Goal: Task Accomplishment & Management: Manage account settings

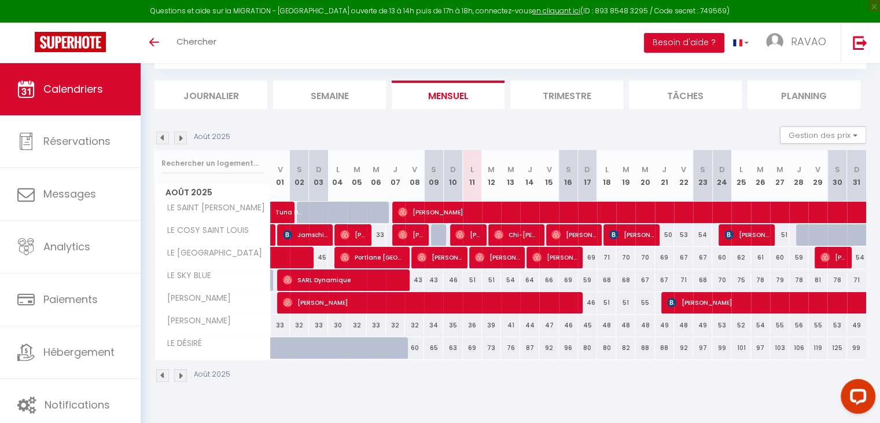
click at [166, 137] on img at bounding box center [162, 137] width 13 height 13
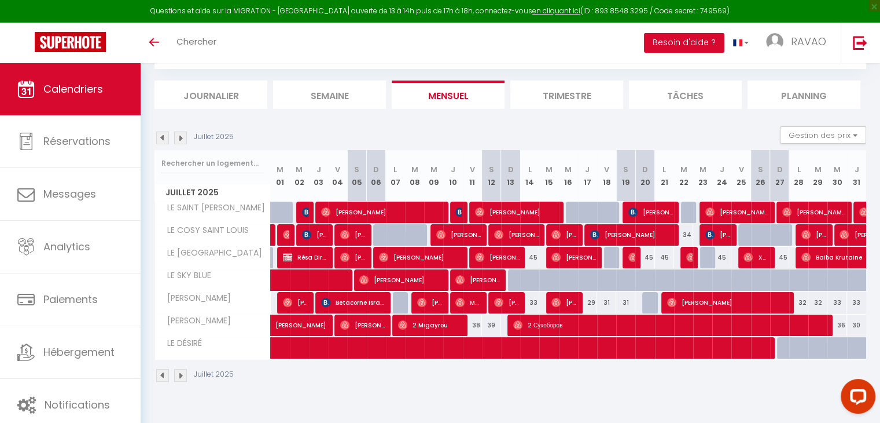
click at [162, 137] on img at bounding box center [162, 137] width 13 height 13
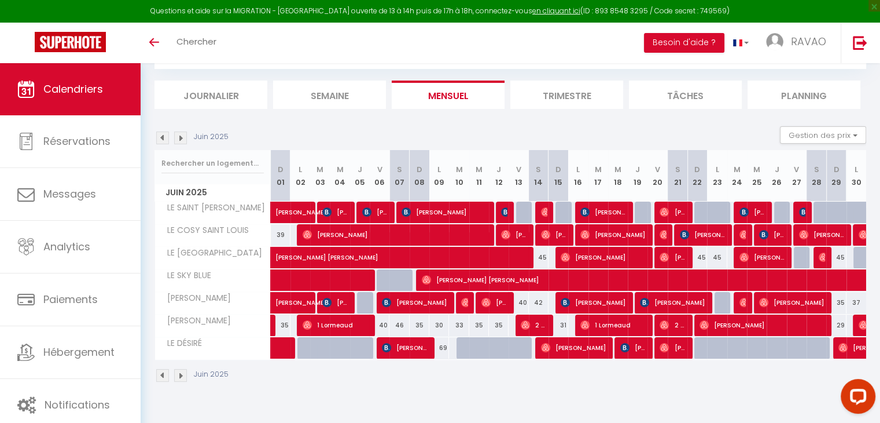
click at [181, 138] on img at bounding box center [180, 137] width 13 height 13
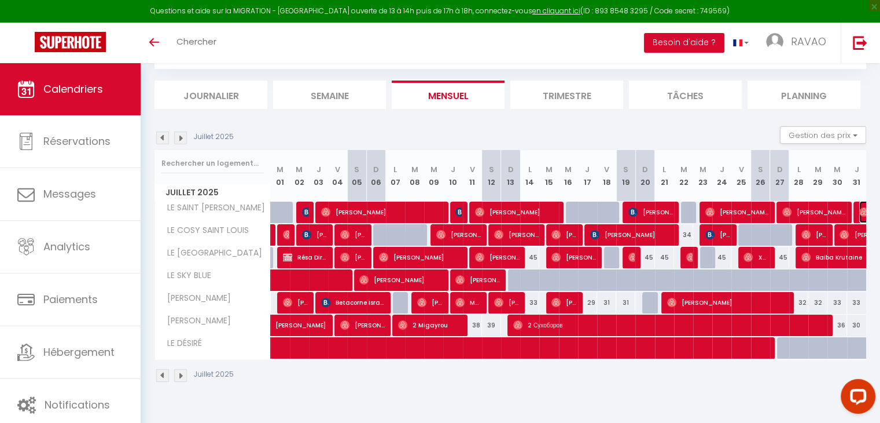
click at [860, 212] on img at bounding box center [864, 211] width 9 height 9
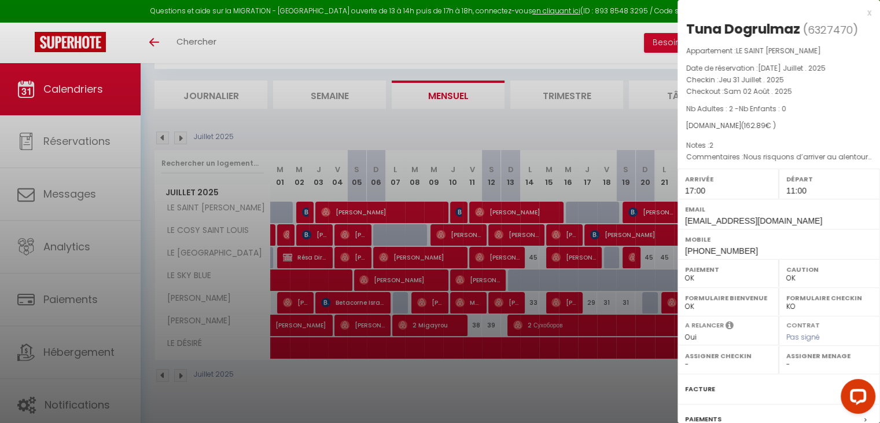
click at [600, 128] on div at bounding box center [440, 211] width 880 height 423
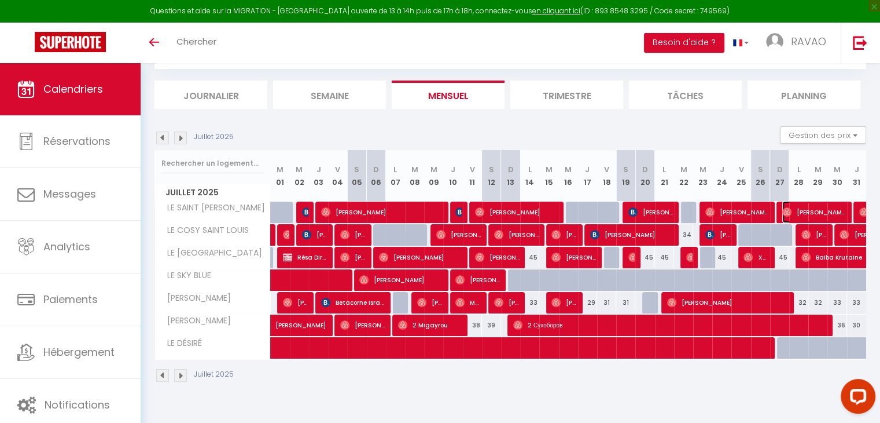
click at [845, 211] on span "[PERSON_NAME]" at bounding box center [815, 212] width 64 height 22
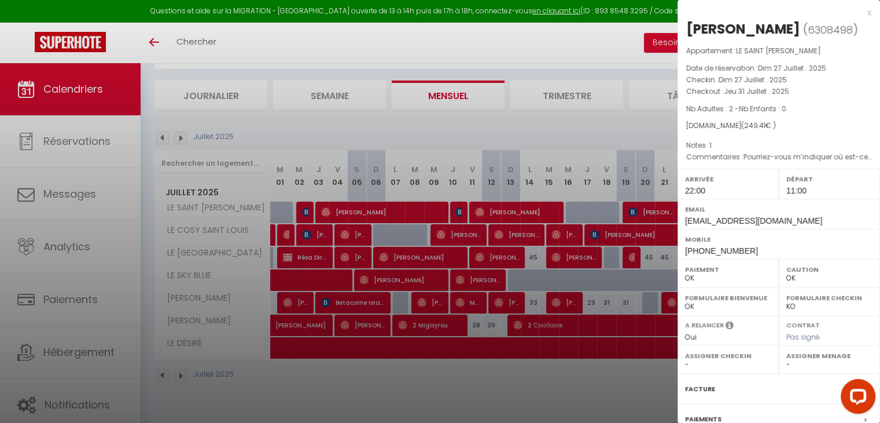
click at [487, 121] on div at bounding box center [440, 211] width 880 height 423
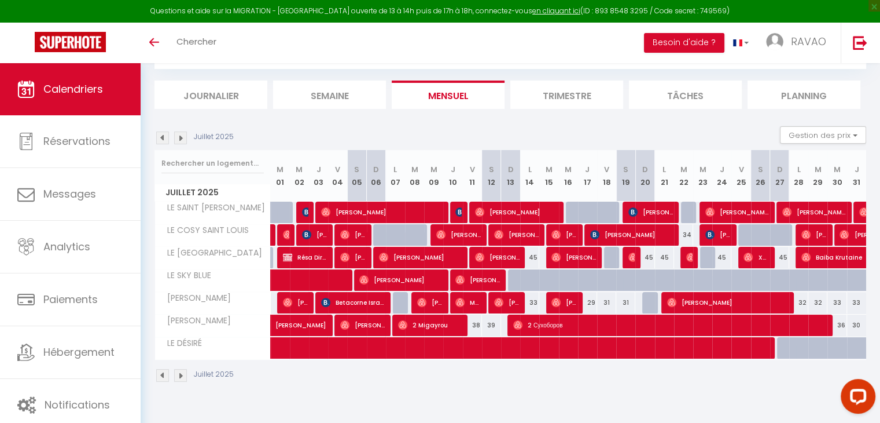
click at [172, 138] on div "Juillet 2025" at bounding box center [196, 137] width 83 height 13
click at [174, 138] on img at bounding box center [180, 137] width 13 height 13
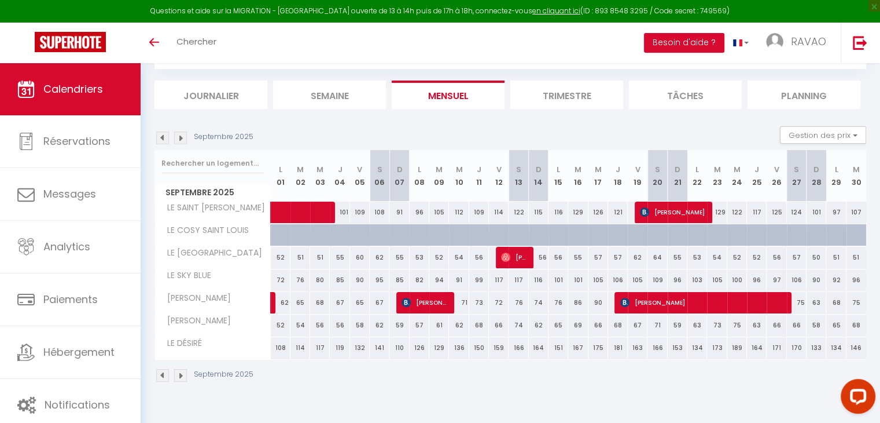
click at [162, 137] on img at bounding box center [162, 137] width 13 height 13
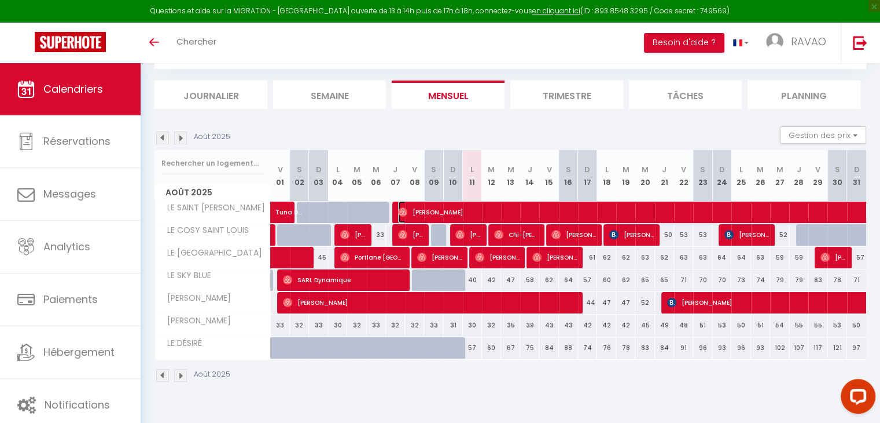
click at [413, 211] on span "[PERSON_NAME]" at bounding box center [771, 212] width 746 height 22
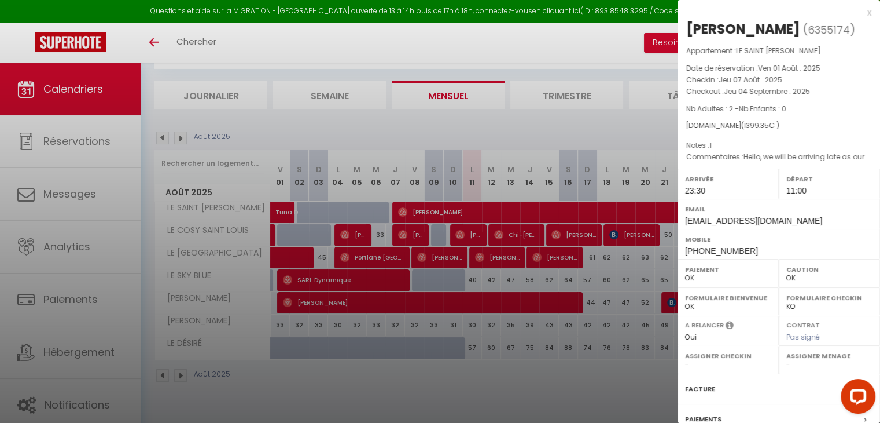
click at [603, 129] on div at bounding box center [440, 211] width 880 height 423
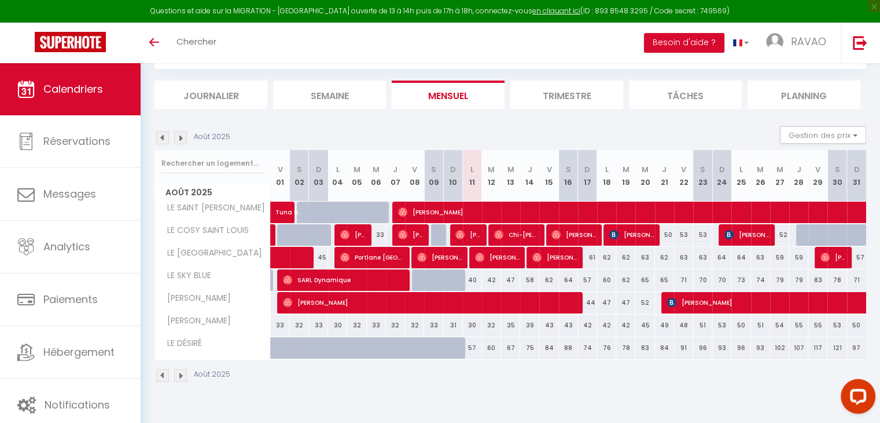
click at [164, 137] on img at bounding box center [162, 137] width 13 height 13
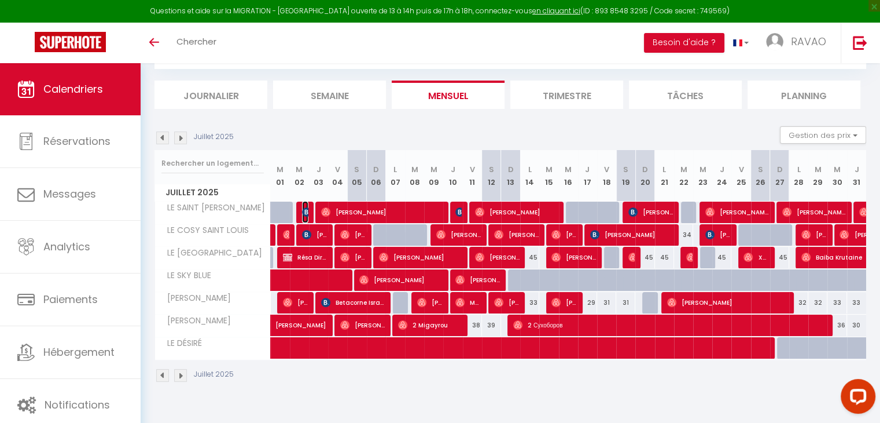
click at [307, 210] on img at bounding box center [306, 211] width 9 height 9
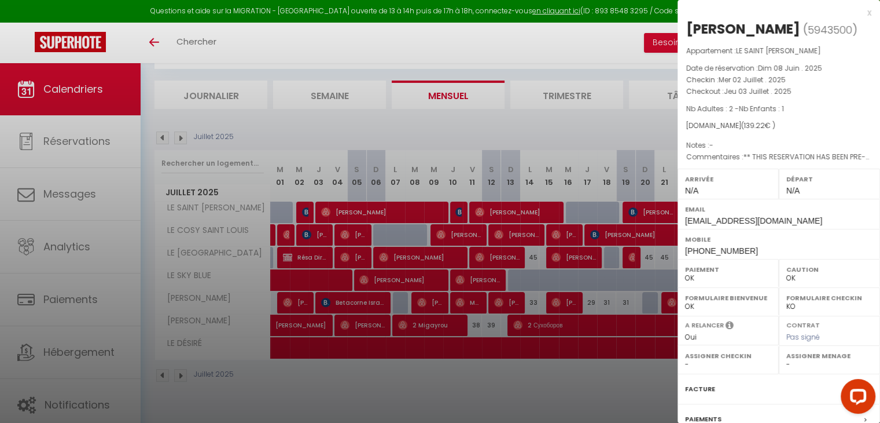
click at [307, 210] on div at bounding box center [440, 211] width 880 height 423
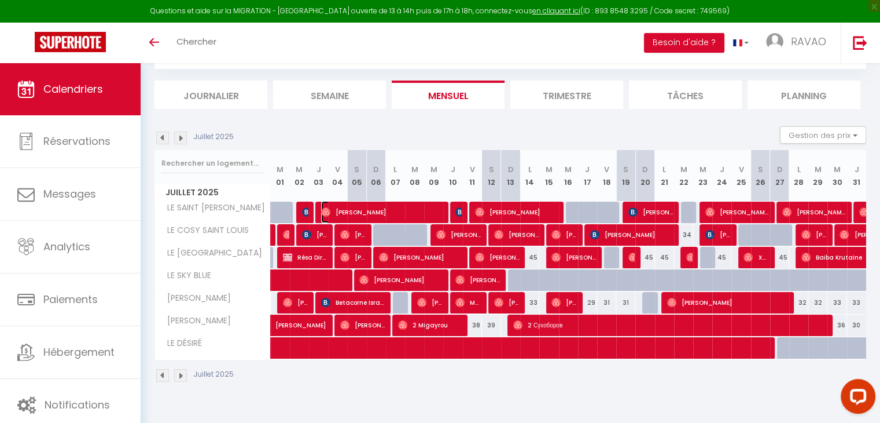
click at [420, 216] on span "[PERSON_NAME]" at bounding box center [381, 212] width 121 height 22
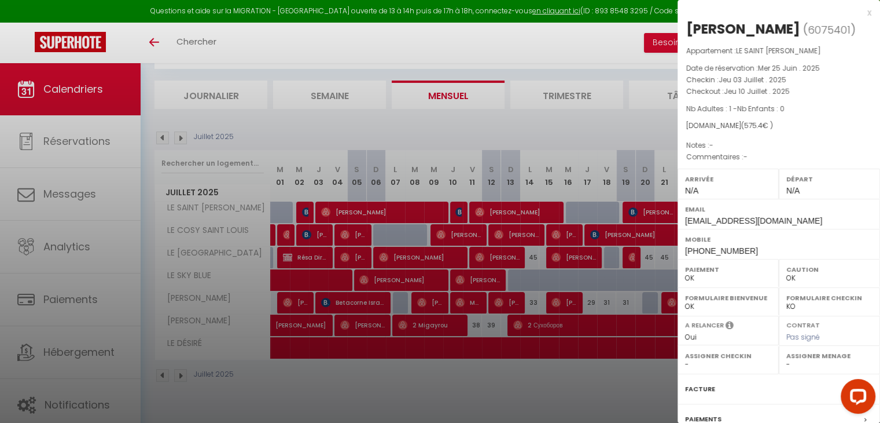
click at [526, 151] on div at bounding box center [440, 211] width 880 height 423
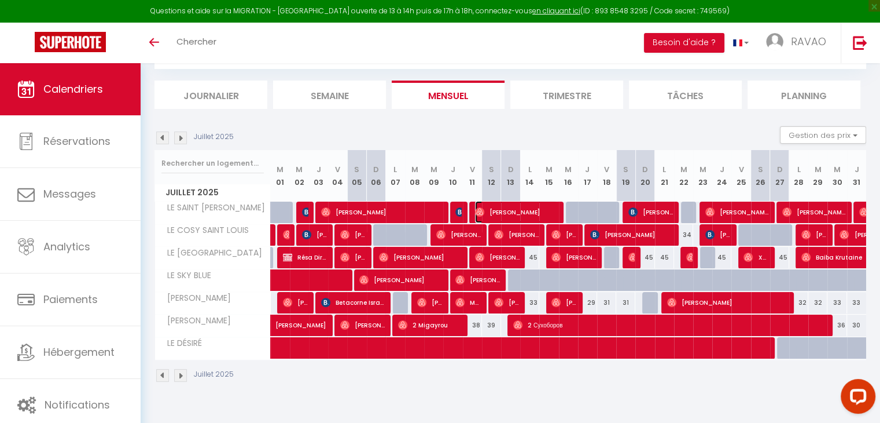
click at [545, 209] on span "[PERSON_NAME]" at bounding box center [516, 212] width 83 height 22
select select "1"
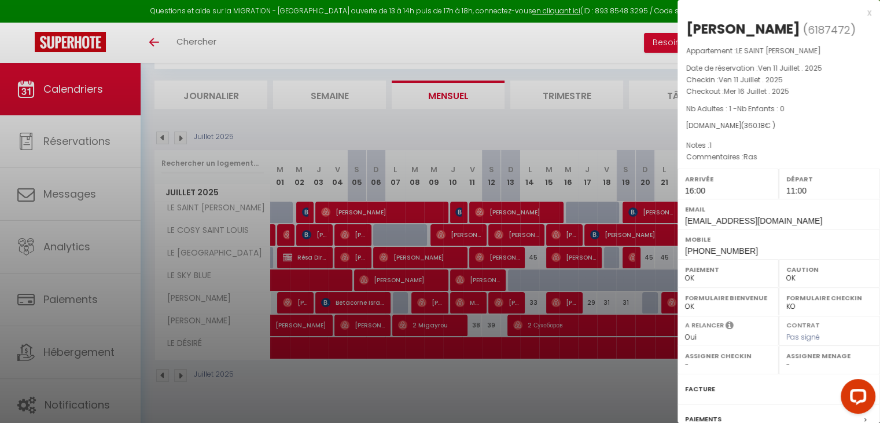
click at [545, 209] on div at bounding box center [440, 211] width 880 height 423
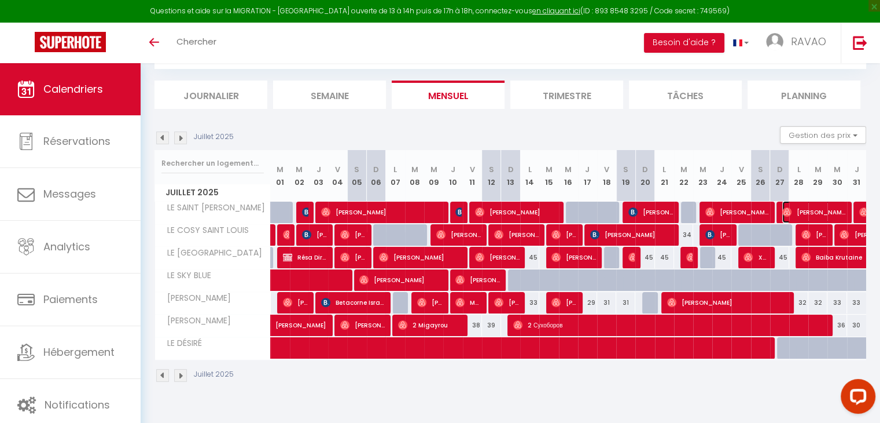
click at [805, 207] on span "[PERSON_NAME]" at bounding box center [815, 212] width 64 height 22
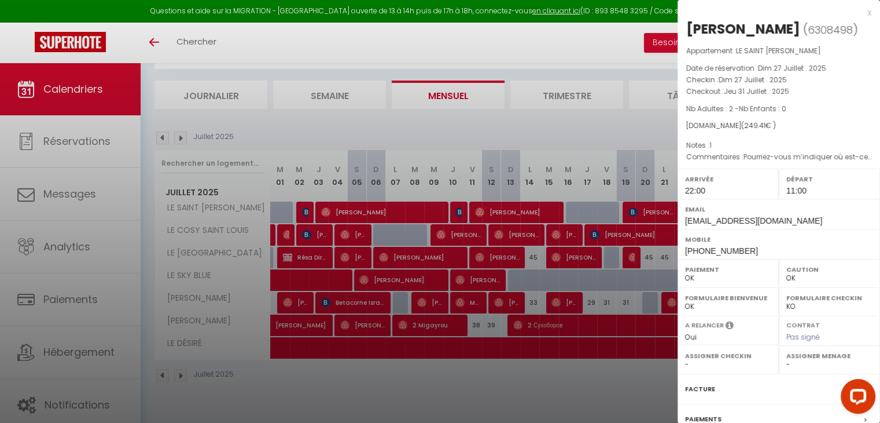
click at [612, 129] on div at bounding box center [440, 211] width 880 height 423
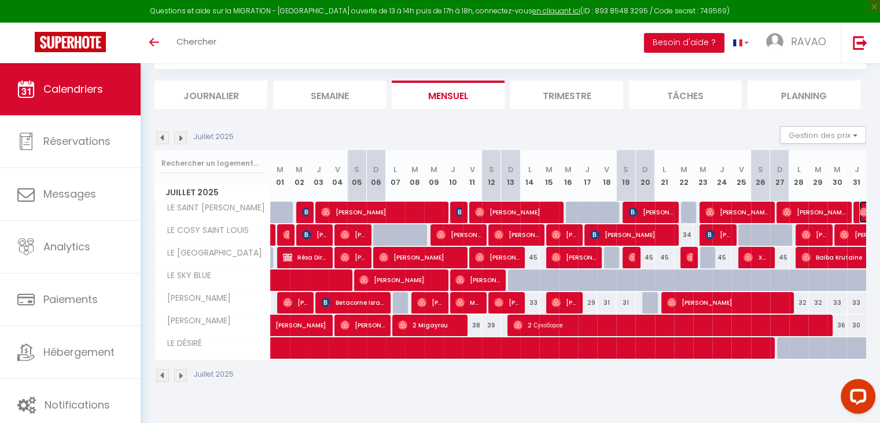
click at [862, 209] on img at bounding box center [864, 211] width 9 height 9
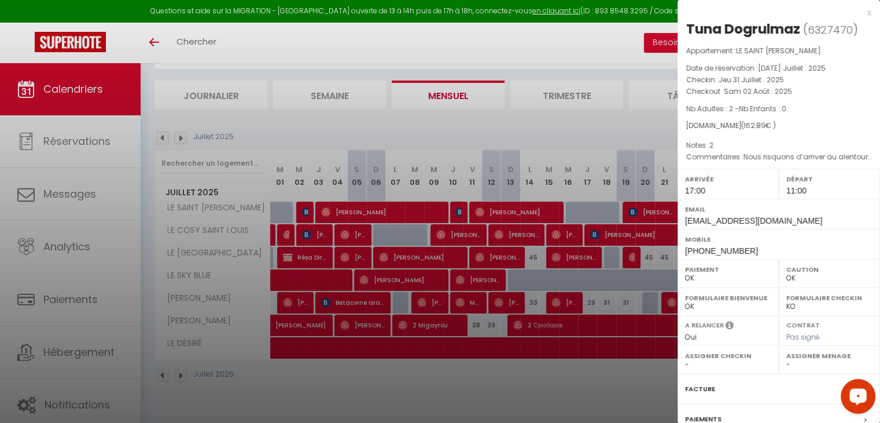
click at [544, 124] on div at bounding box center [440, 211] width 880 height 423
checkbox input "false"
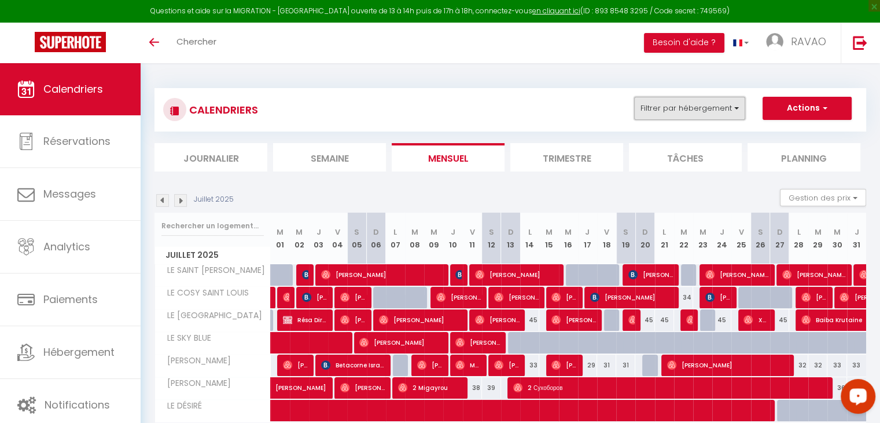
click at [728, 107] on button "Filtrer par hébergement" at bounding box center [689, 108] width 111 height 23
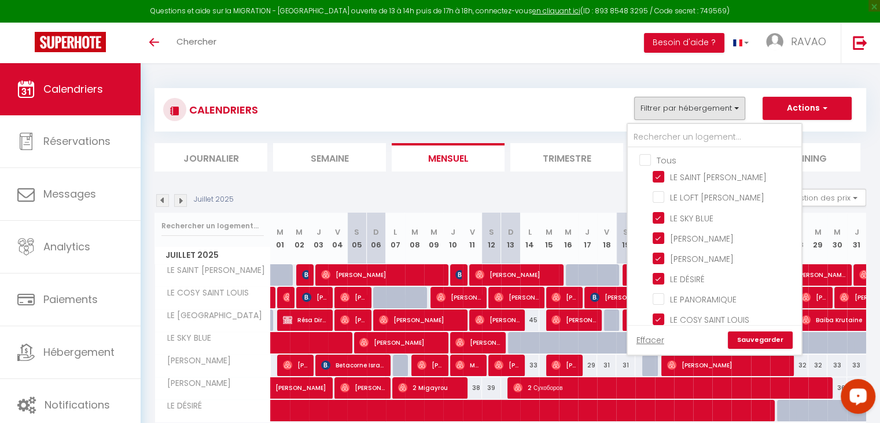
click at [477, 86] on div "CALENDRIERS Filtrer par hébergement Tous LE SAINT [PERSON_NAME] LE LOFT [PERSON…" at bounding box center [511, 266] width 712 height 379
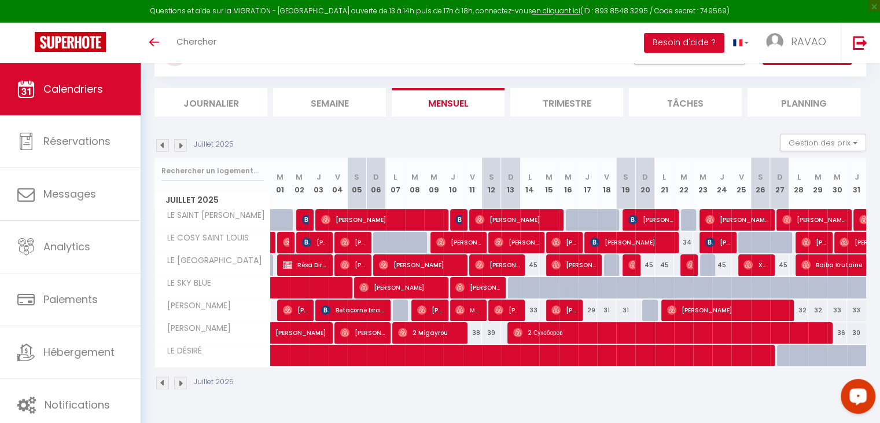
scroll to position [63, 0]
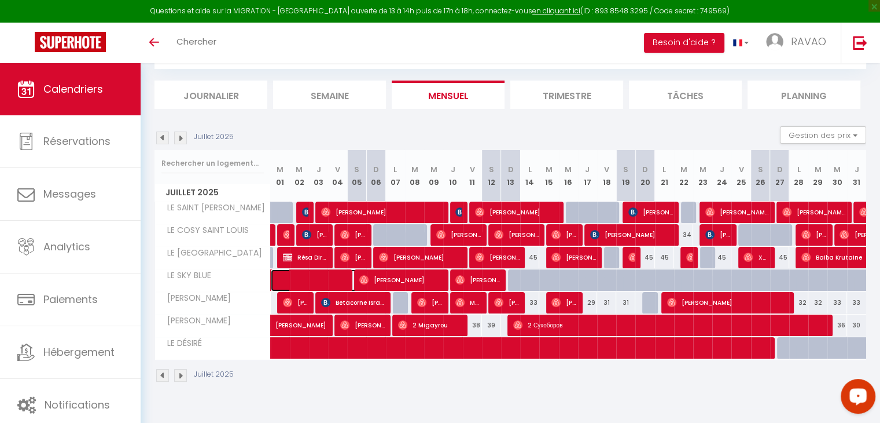
click at [296, 280] on span at bounding box center [336, 280] width 107 height 22
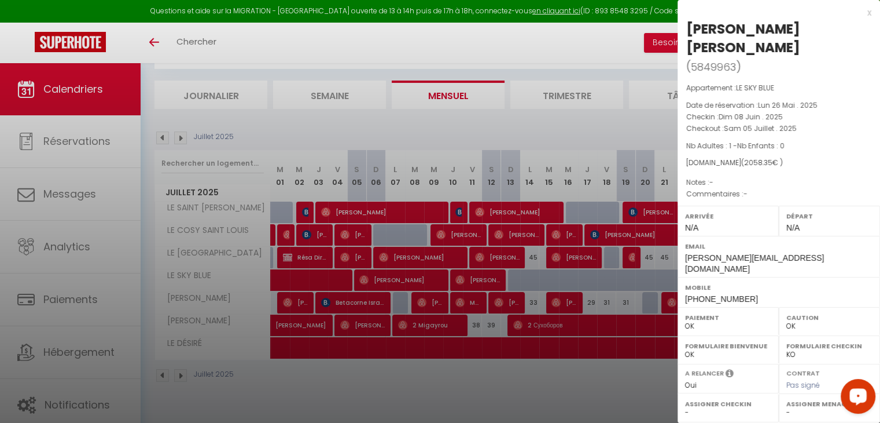
click at [296, 280] on div at bounding box center [440, 211] width 880 height 423
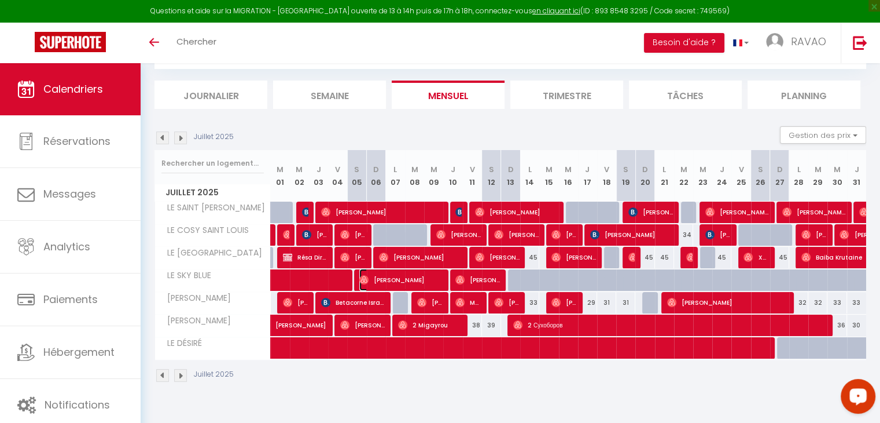
click at [382, 274] on span "[PERSON_NAME]" at bounding box center [400, 280] width 83 height 22
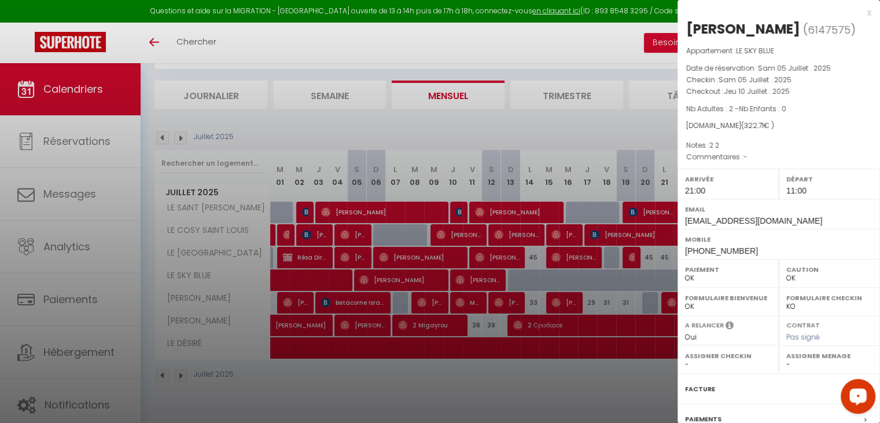
click at [382, 274] on div at bounding box center [440, 211] width 880 height 423
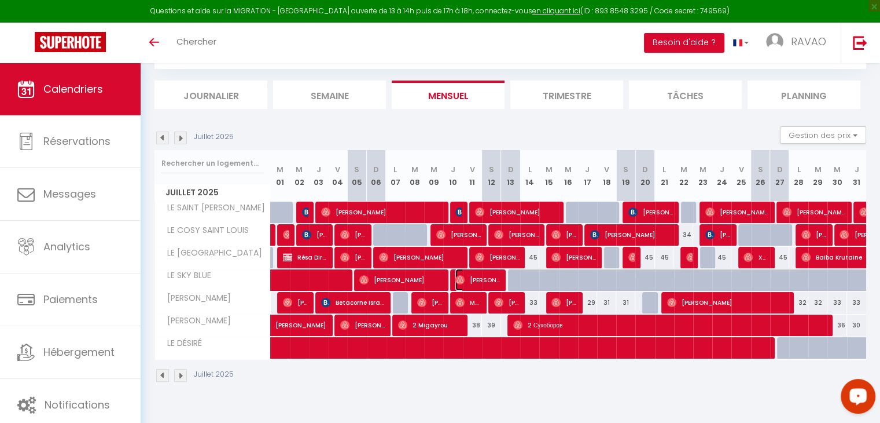
click at [470, 278] on span "[PERSON_NAME]" at bounding box center [478, 280] width 45 height 22
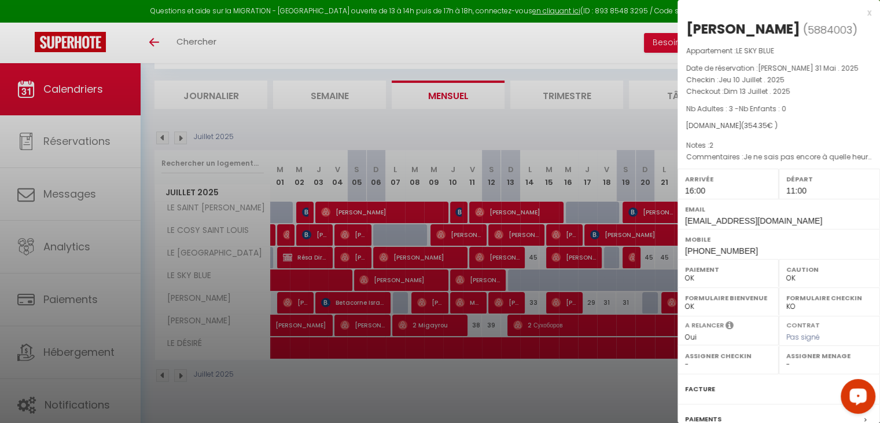
click at [470, 278] on div at bounding box center [440, 211] width 880 height 423
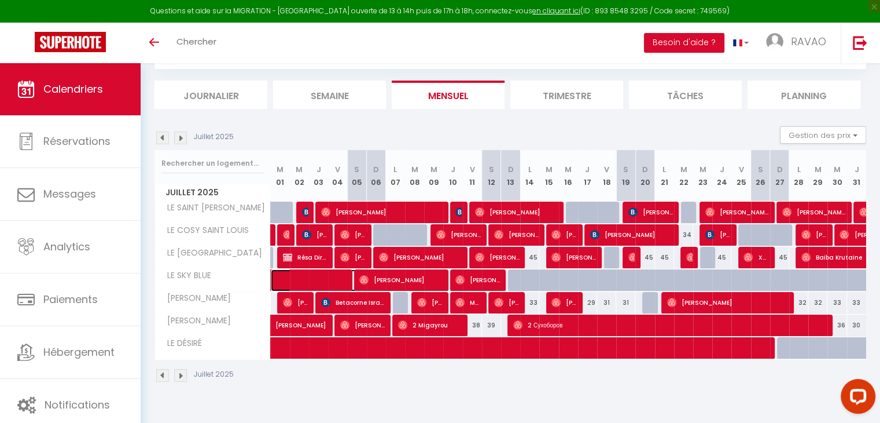
click at [324, 281] on span at bounding box center [336, 280] width 107 height 22
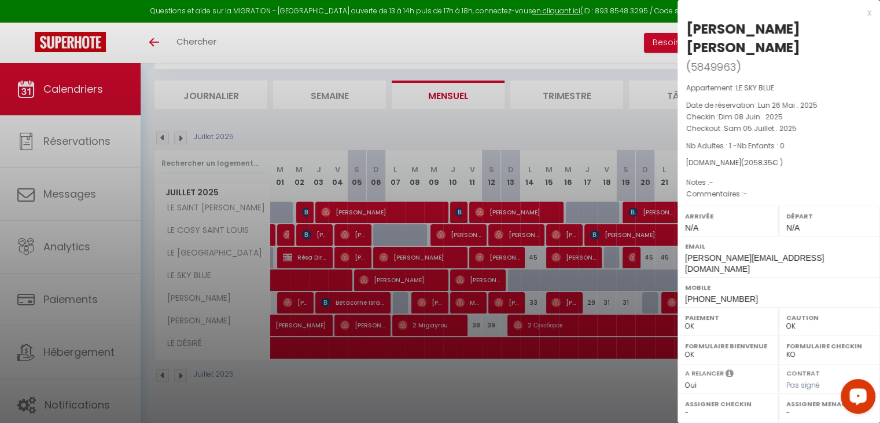
click at [478, 120] on div at bounding box center [440, 211] width 880 height 423
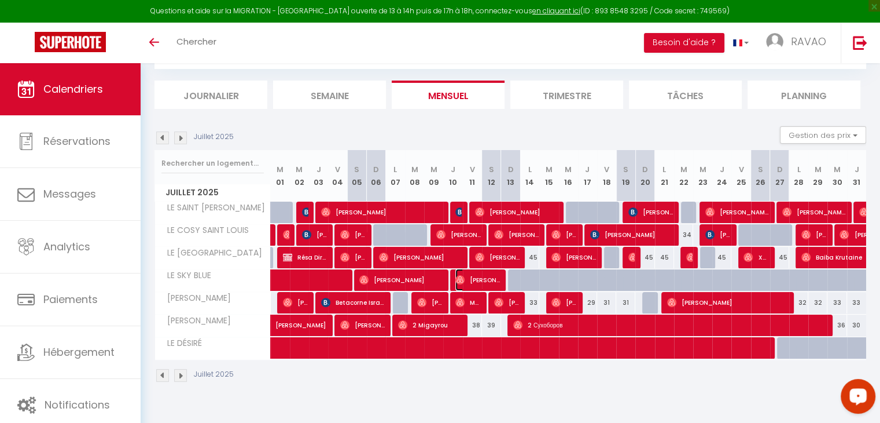
click at [478, 271] on span "[PERSON_NAME]" at bounding box center [478, 280] width 45 height 22
select select "1"
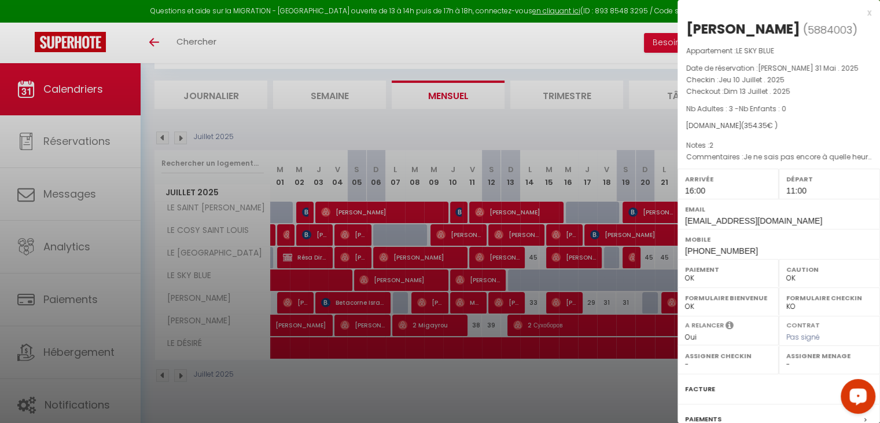
click at [484, 288] on div at bounding box center [440, 211] width 880 height 423
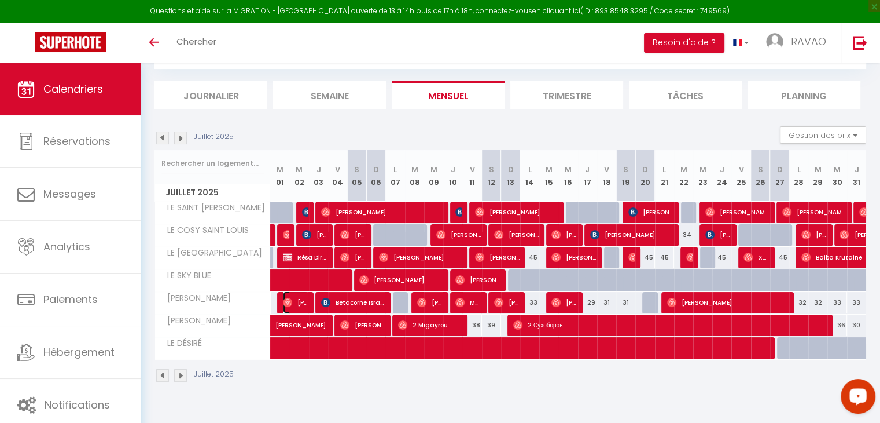
click at [288, 302] on img at bounding box center [287, 302] width 9 height 9
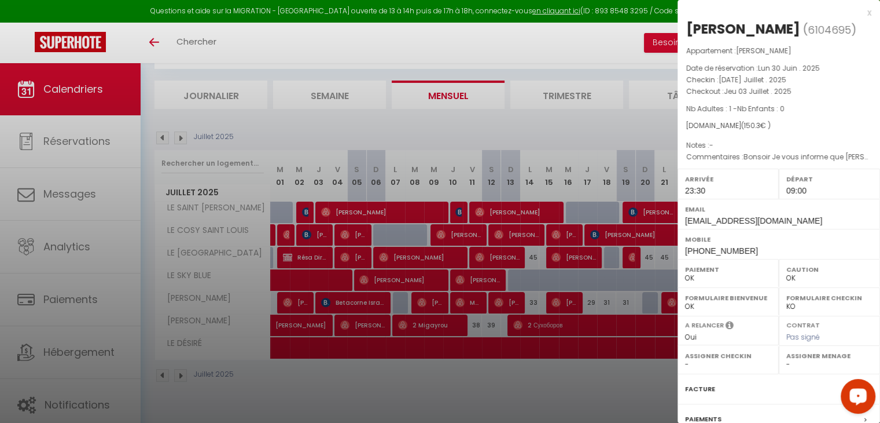
click at [288, 302] on div at bounding box center [440, 211] width 880 height 423
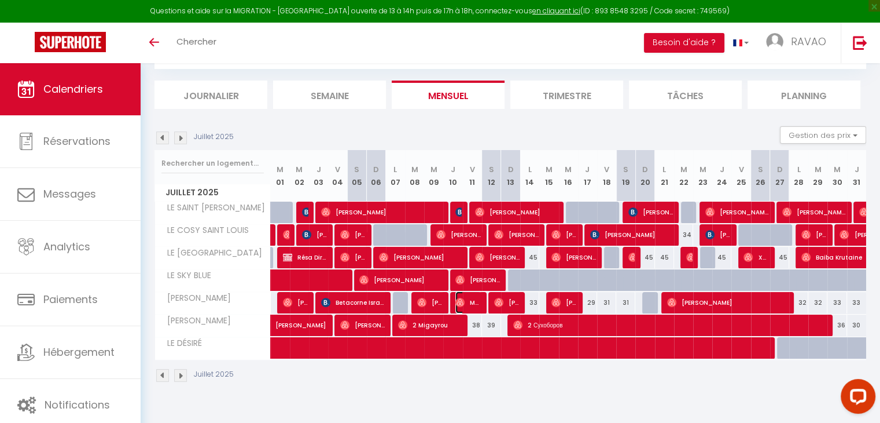
click at [461, 300] on img at bounding box center [460, 302] width 9 height 9
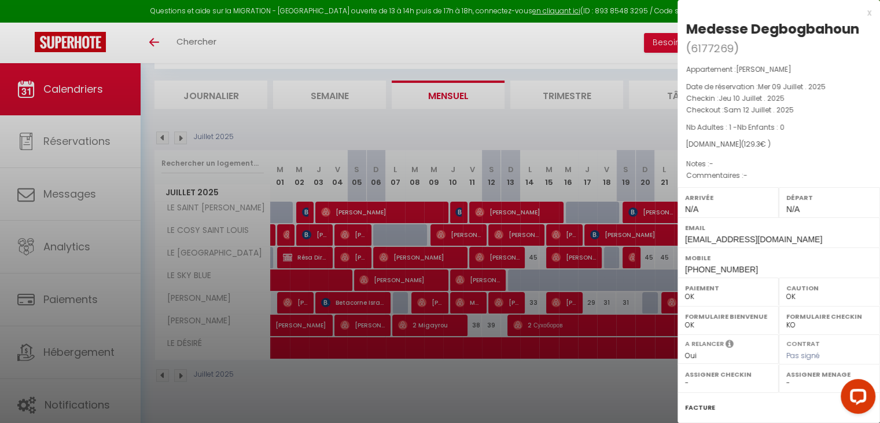
click at [461, 300] on div at bounding box center [440, 211] width 880 height 423
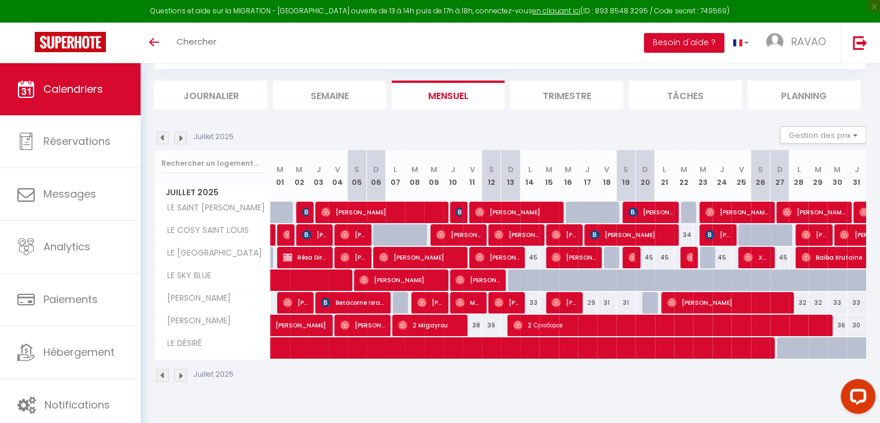
click at [162, 139] on img at bounding box center [162, 137] width 13 height 13
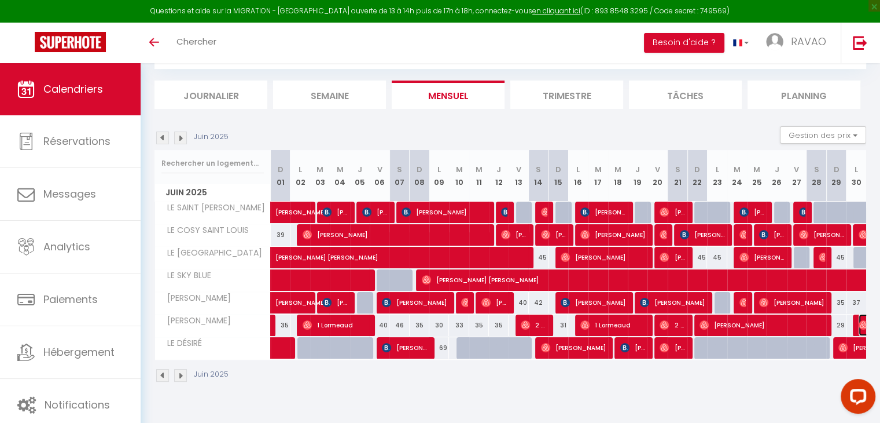
click at [861, 325] on img at bounding box center [863, 324] width 9 height 9
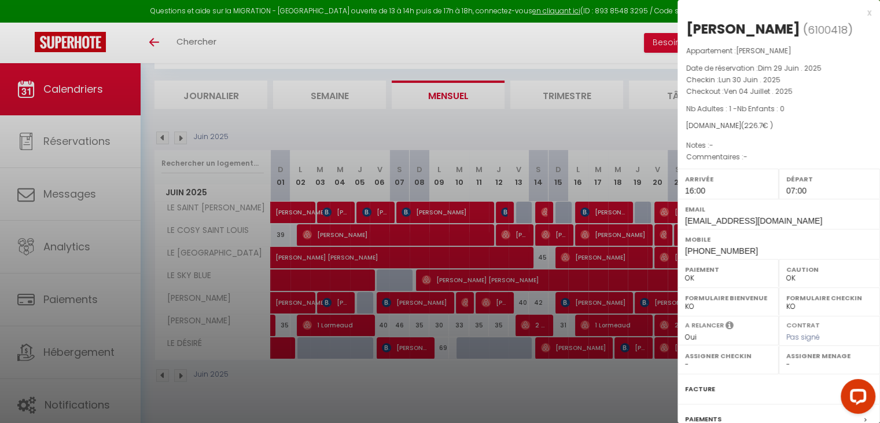
click at [537, 122] on div at bounding box center [440, 211] width 880 height 423
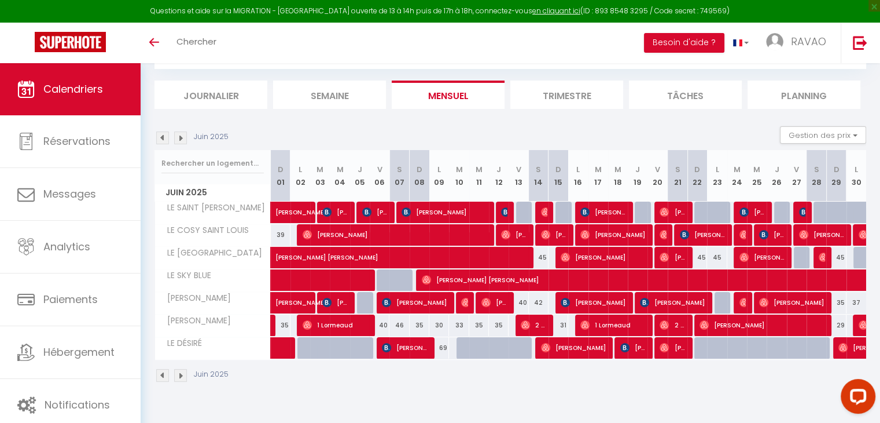
click at [183, 137] on img at bounding box center [180, 137] width 13 height 13
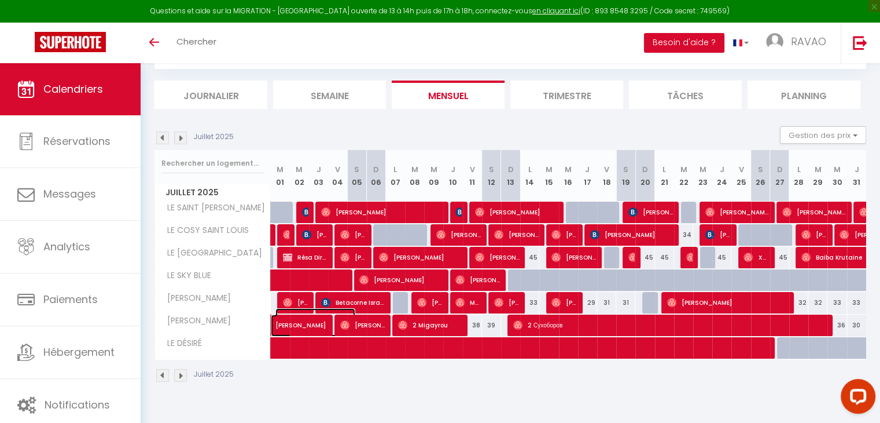
click at [304, 322] on span "[PERSON_NAME]" at bounding box center [316, 319] width 80 height 22
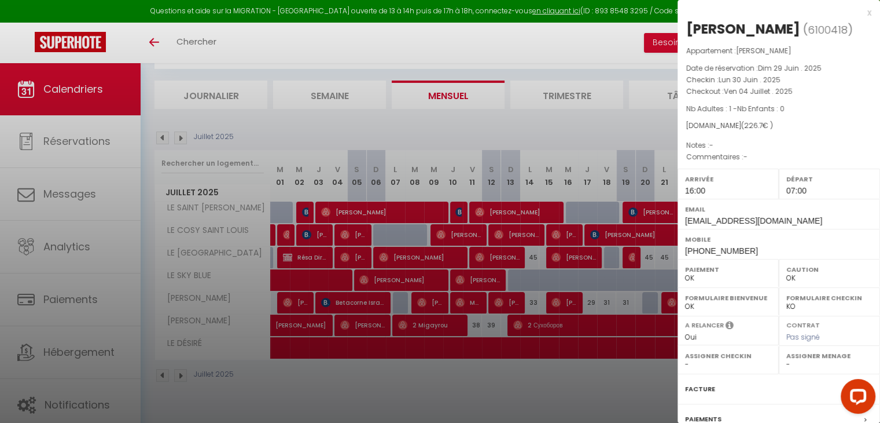
click at [304, 322] on div at bounding box center [440, 211] width 880 height 423
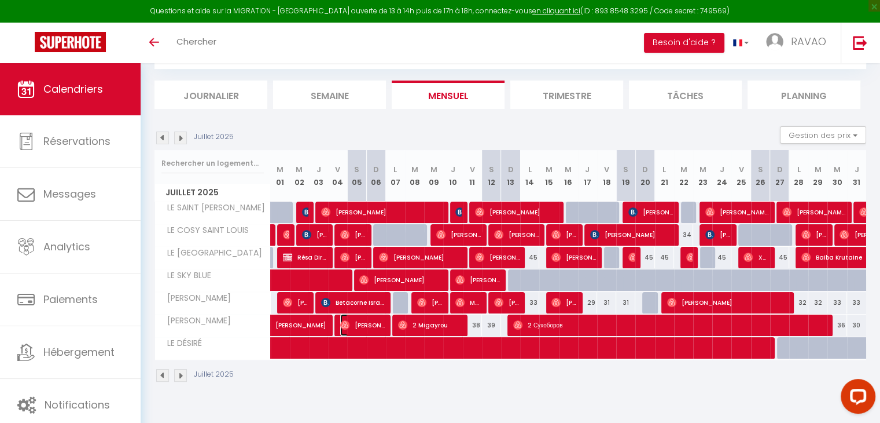
click at [363, 326] on span "[PERSON_NAME]" at bounding box center [362, 325] width 45 height 22
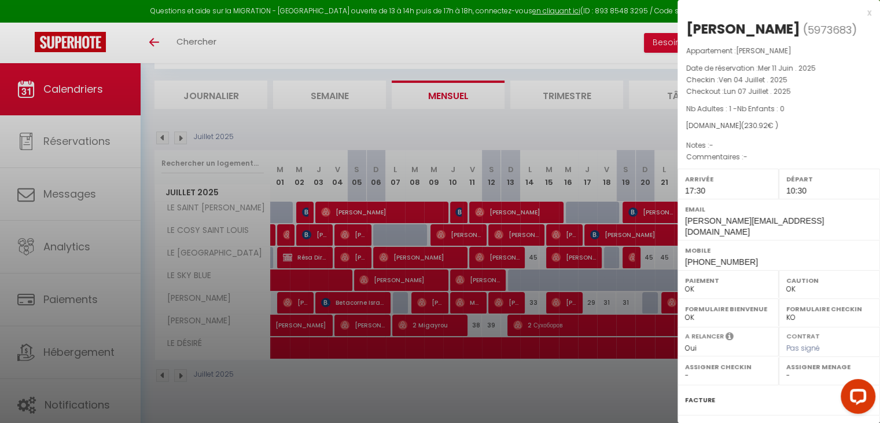
click at [363, 326] on div at bounding box center [440, 211] width 880 height 423
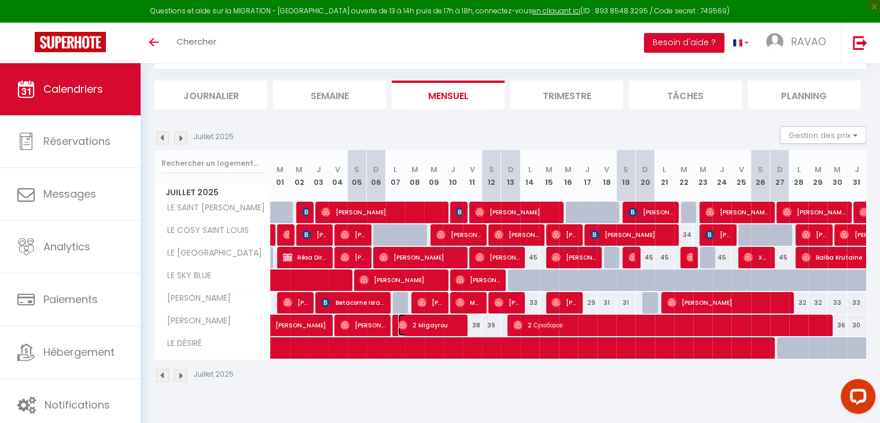
click at [417, 328] on span "2 Migayrou" at bounding box center [430, 325] width 64 height 22
select select "1"
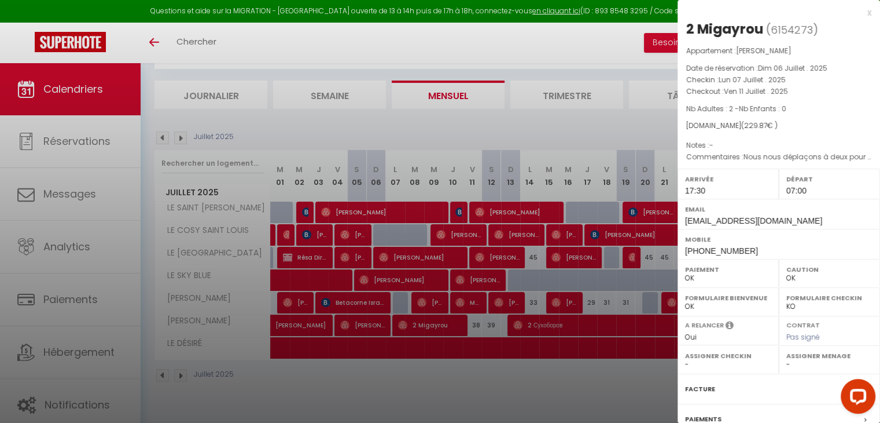
click at [417, 328] on div at bounding box center [440, 211] width 880 height 423
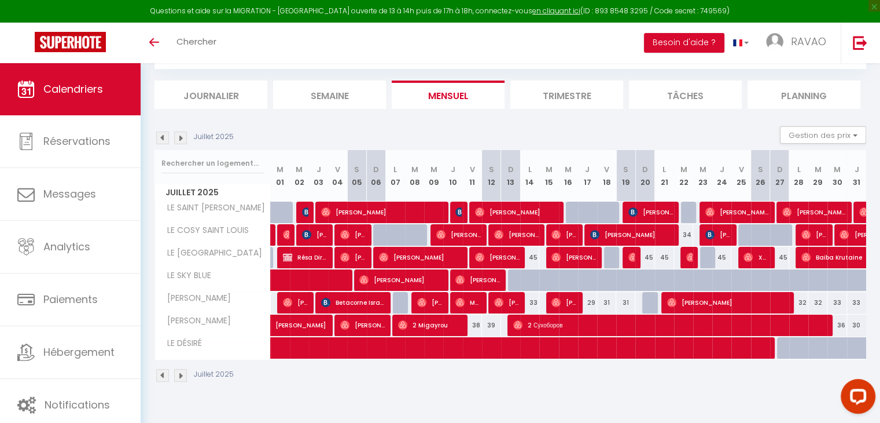
click at [164, 374] on img at bounding box center [162, 375] width 13 height 13
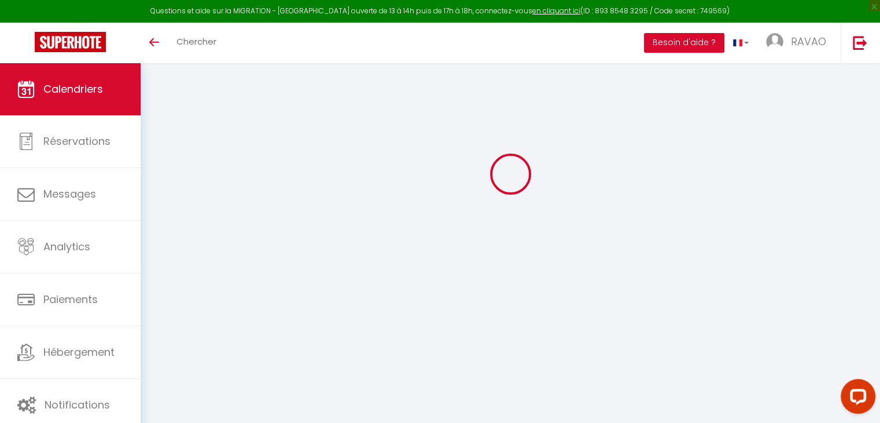
select select "0"
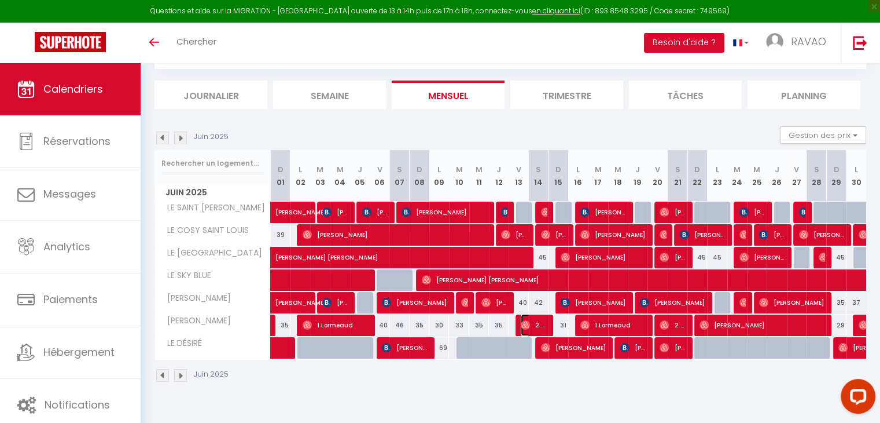
click at [539, 322] on span "2 Margalef" at bounding box center [534, 325] width 26 height 22
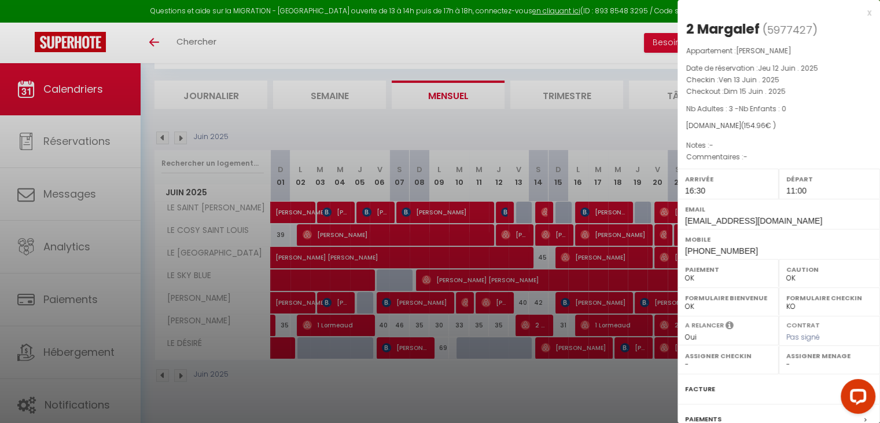
click at [491, 391] on div at bounding box center [440, 211] width 880 height 423
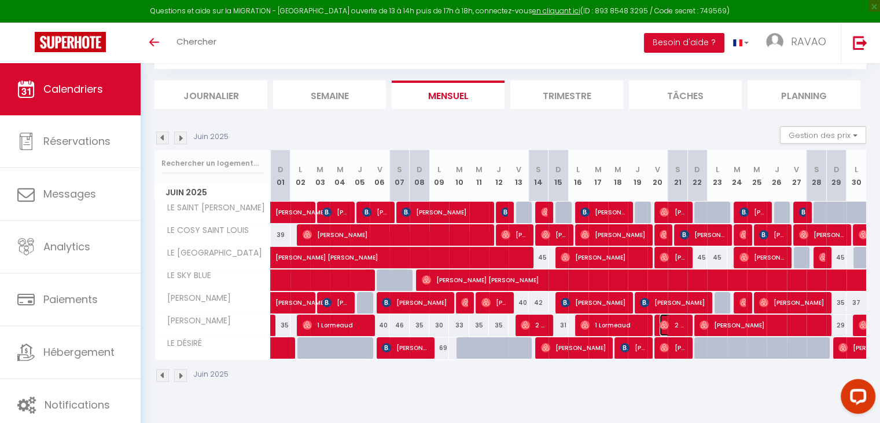
click at [676, 324] on span "2 Bersia" at bounding box center [673, 325] width 26 height 22
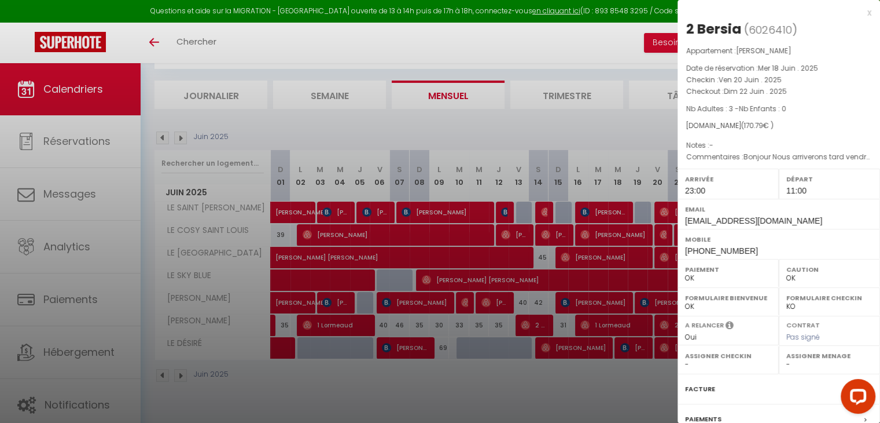
click at [458, 381] on div at bounding box center [440, 211] width 880 height 423
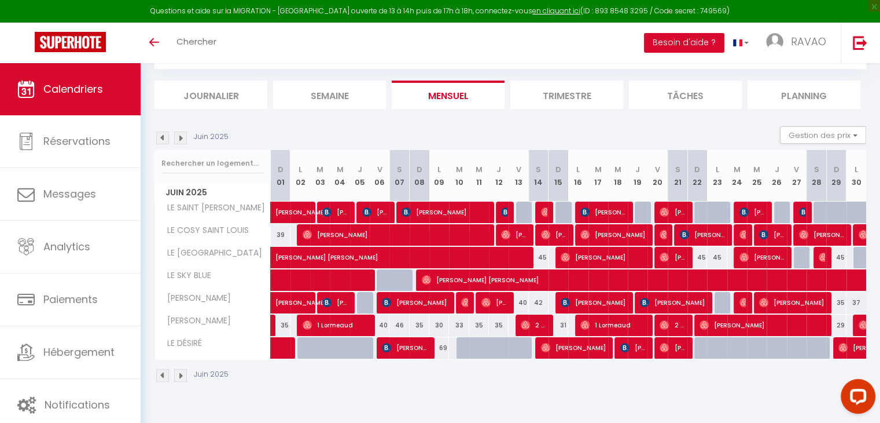
click at [178, 373] on img at bounding box center [180, 375] width 13 height 13
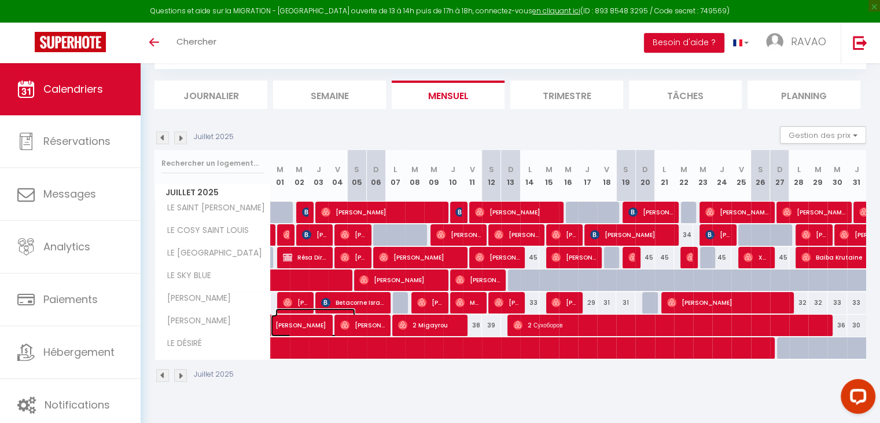
click at [306, 328] on span "[PERSON_NAME]" at bounding box center [316, 319] width 80 height 22
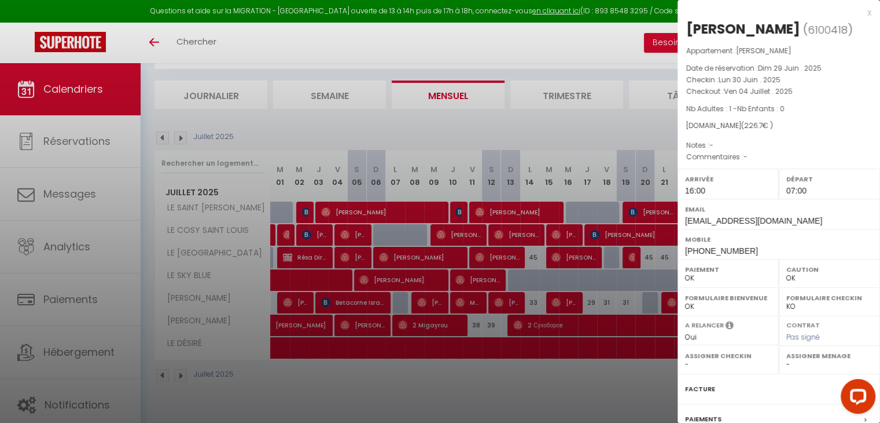
click at [306, 328] on div at bounding box center [440, 211] width 880 height 423
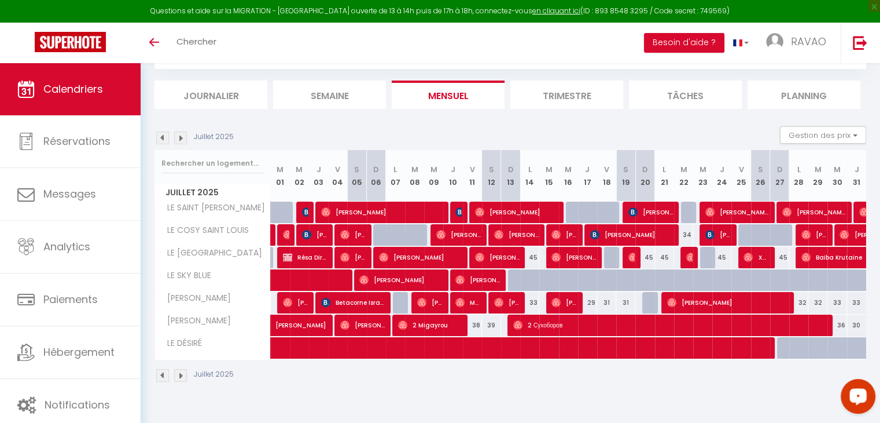
click at [163, 376] on img at bounding box center [162, 375] width 13 height 13
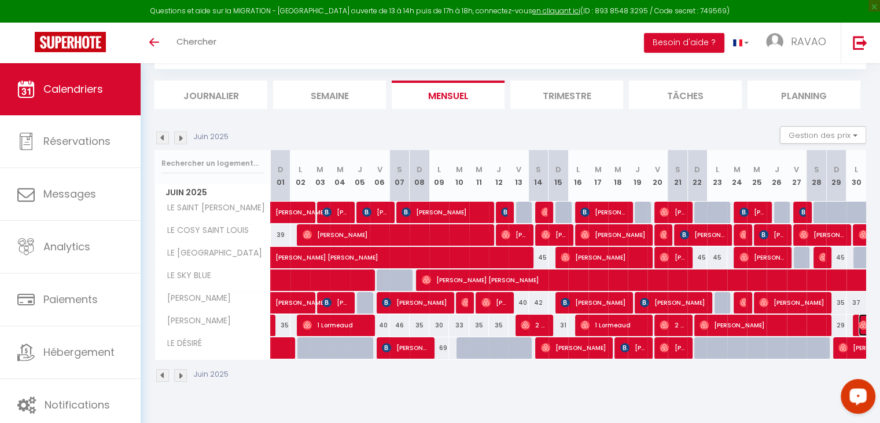
click at [859, 322] on img at bounding box center [863, 324] width 9 height 9
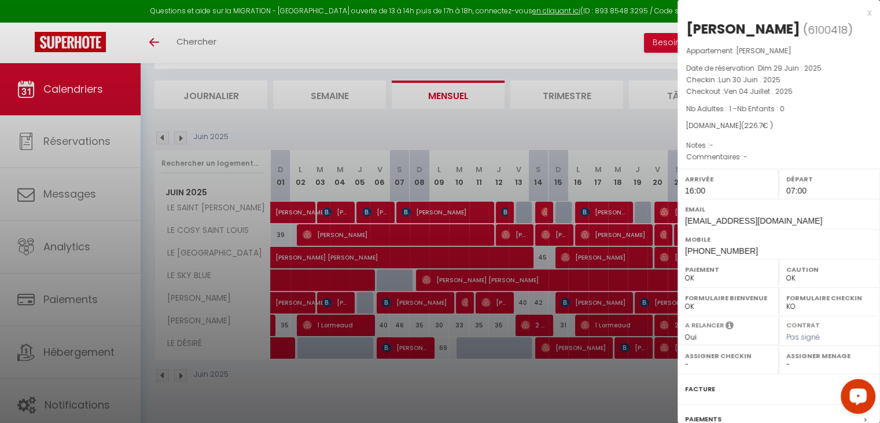
drag, startPoint x: 516, startPoint y: 379, endPoint x: 390, endPoint y: 365, distance: 127.0
click at [515, 379] on div at bounding box center [440, 211] width 880 height 423
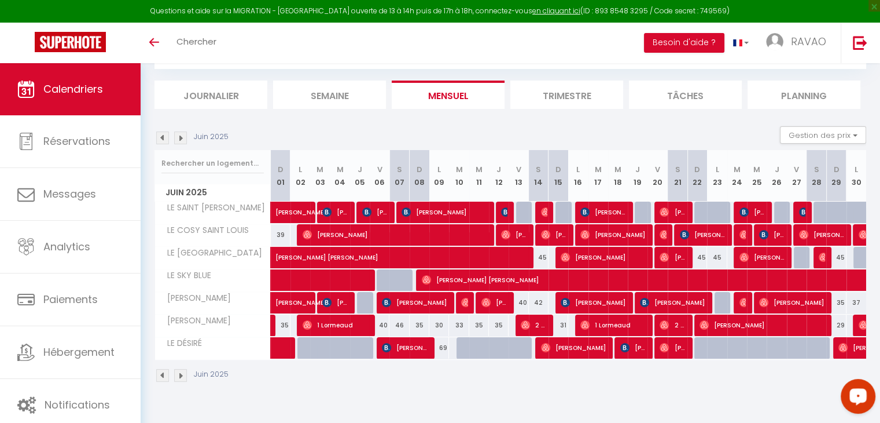
click at [181, 373] on img at bounding box center [180, 375] width 13 height 13
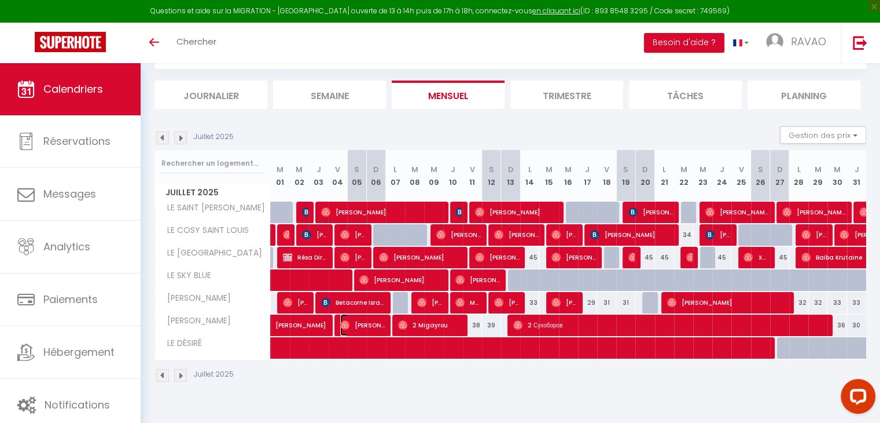
click at [348, 322] on img at bounding box center [344, 324] width 9 height 9
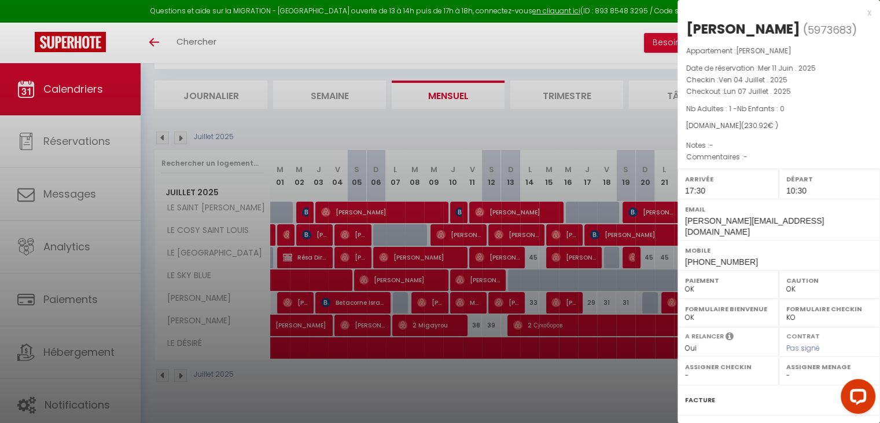
click at [432, 389] on div at bounding box center [440, 211] width 880 height 423
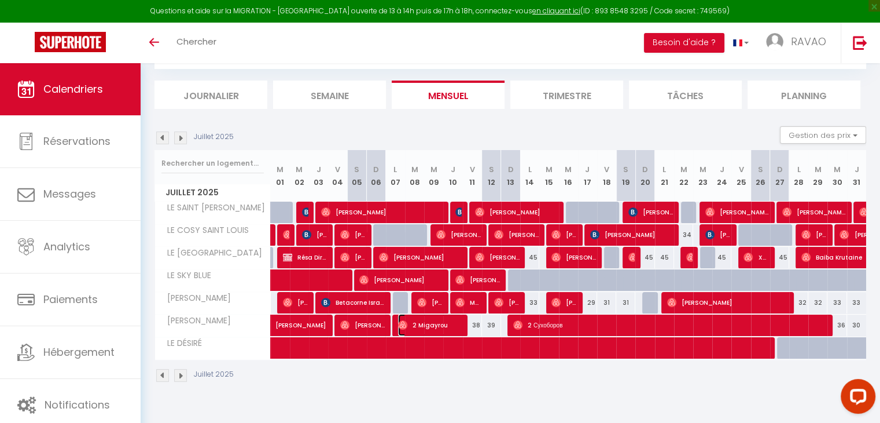
click at [412, 325] on span "2 Migayrou" at bounding box center [430, 325] width 64 height 22
select select "1"
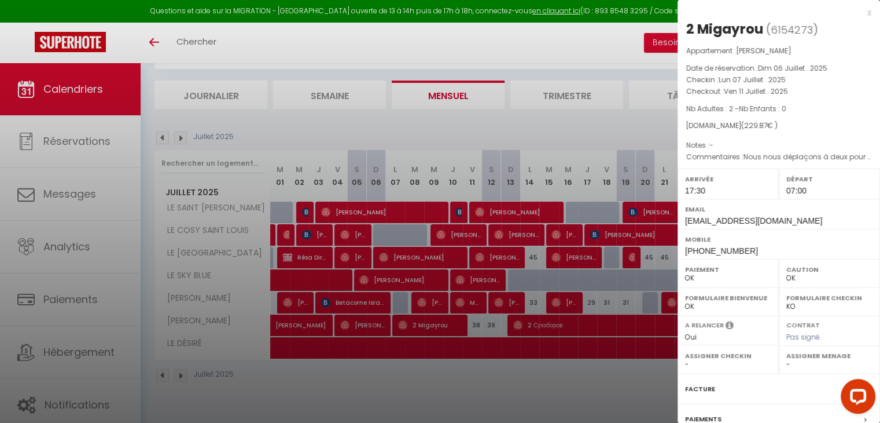
click at [424, 377] on div at bounding box center [440, 211] width 880 height 423
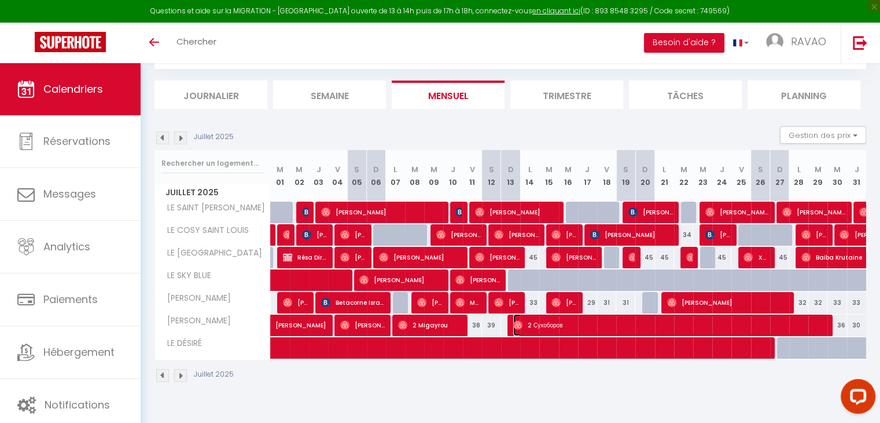
click at [546, 317] on span "2 Сухоборов" at bounding box center [669, 325] width 312 height 22
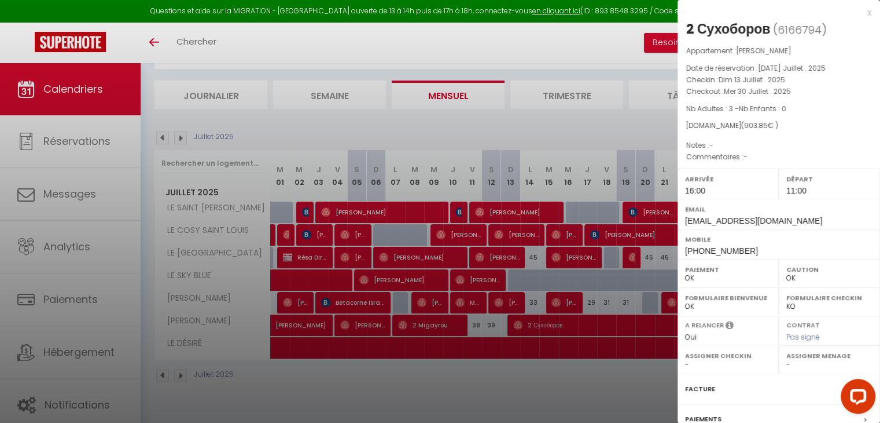
click at [369, 130] on div at bounding box center [440, 211] width 880 height 423
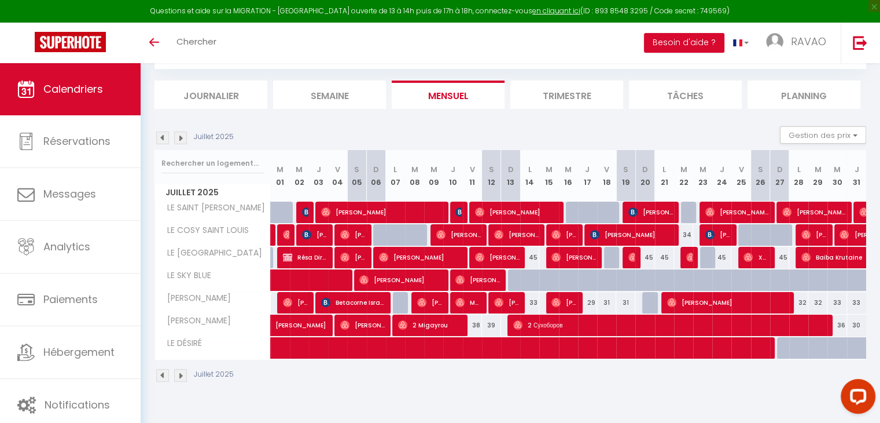
click at [163, 379] on img at bounding box center [162, 375] width 13 height 13
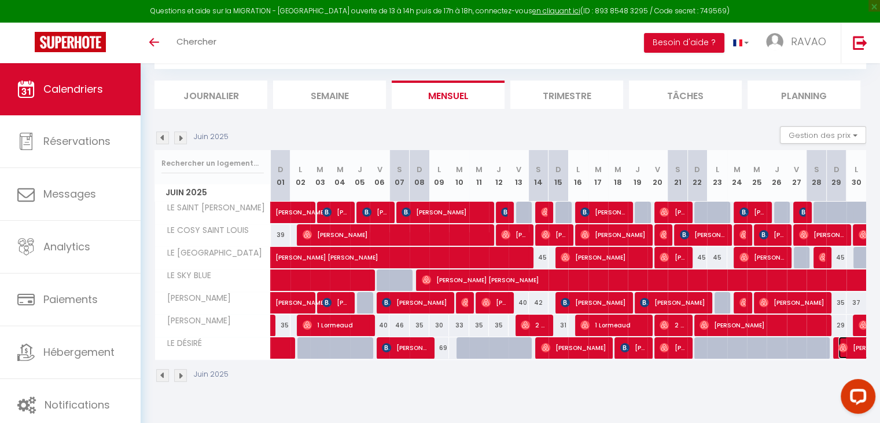
click at [845, 347] on img at bounding box center [843, 347] width 9 height 9
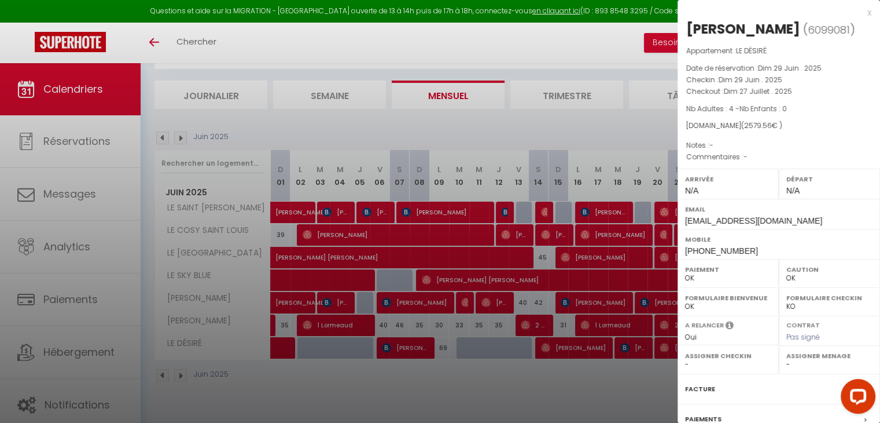
click at [538, 130] on div at bounding box center [440, 211] width 880 height 423
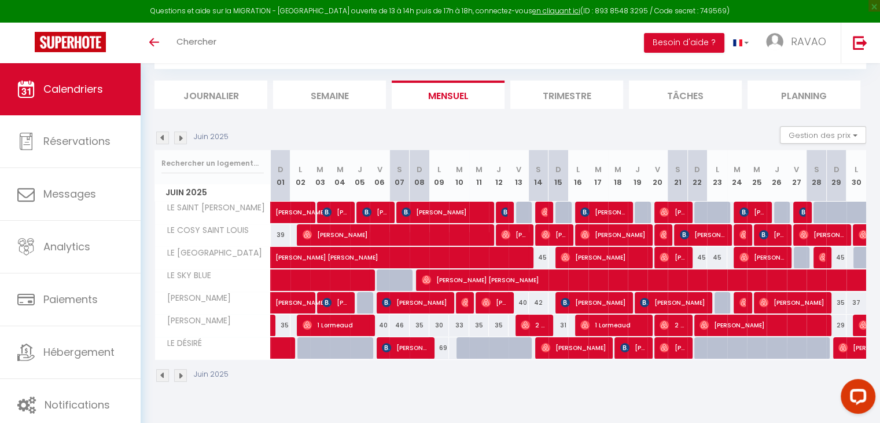
click at [180, 139] on img at bounding box center [180, 137] width 13 height 13
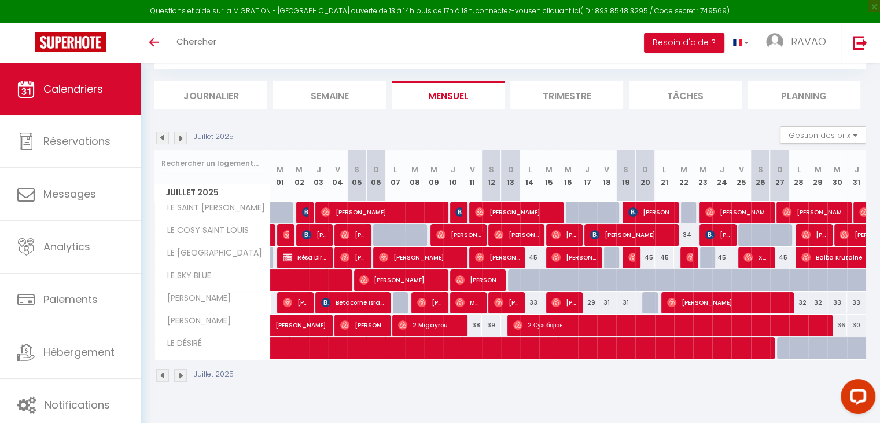
click at [166, 135] on img at bounding box center [162, 137] width 13 height 13
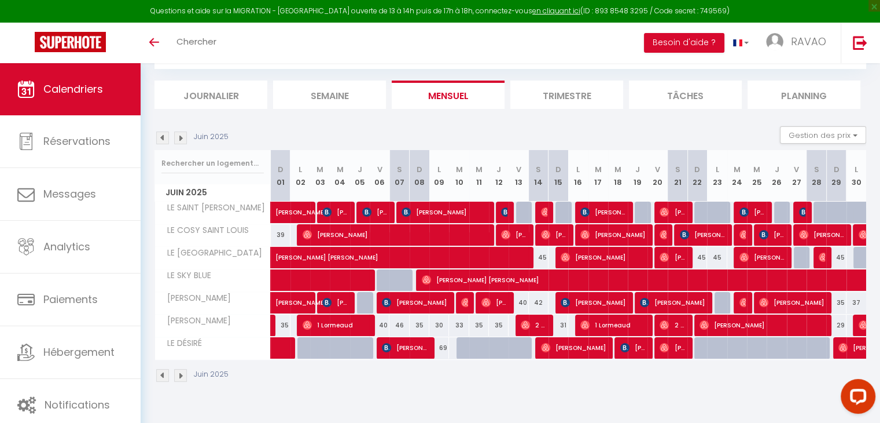
click at [178, 138] on img at bounding box center [180, 137] width 13 height 13
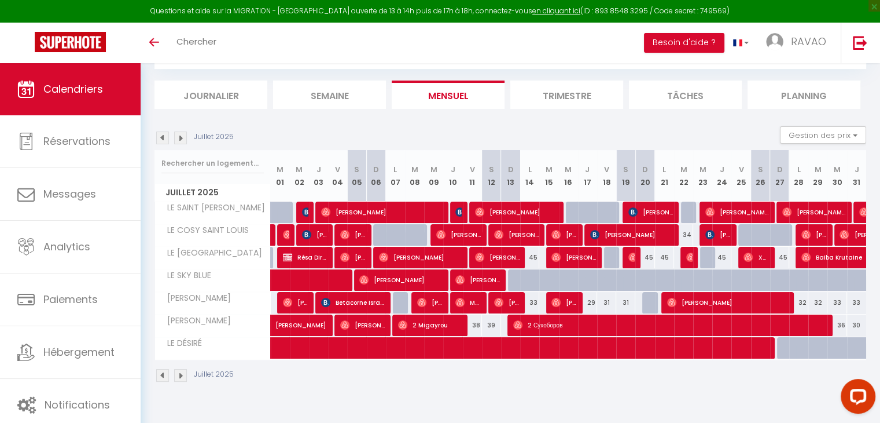
click at [158, 141] on img at bounding box center [162, 137] width 13 height 13
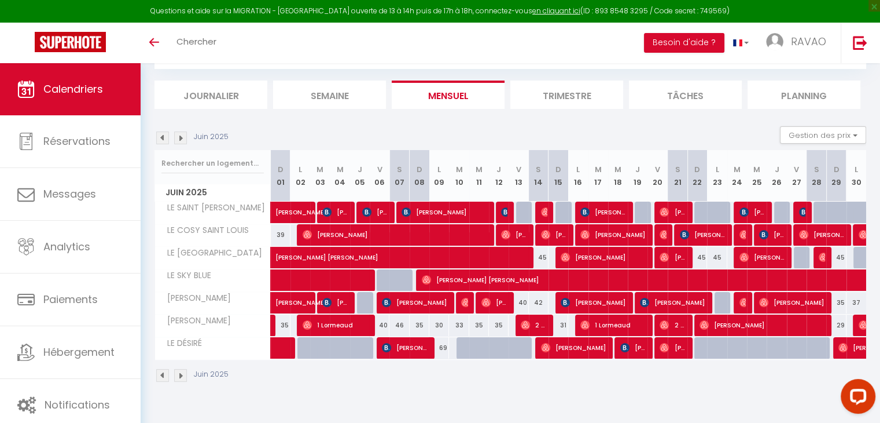
click at [183, 137] on img at bounding box center [180, 137] width 13 height 13
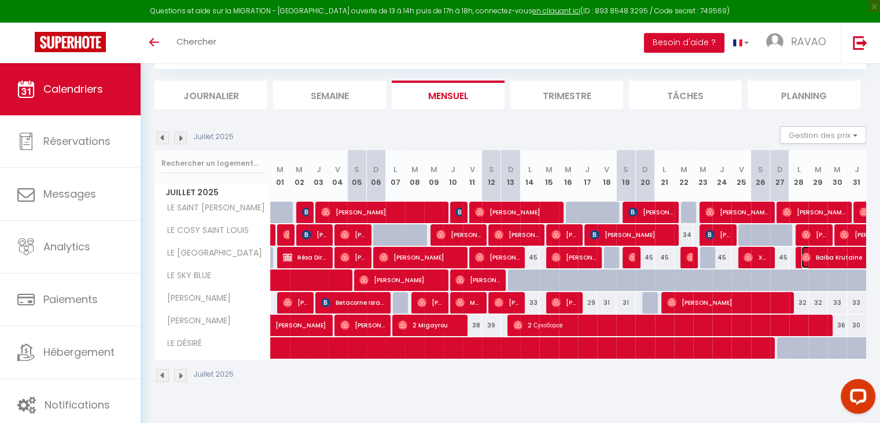
click at [817, 256] on span "Baiba Krutaine" at bounding box center [882, 257] width 160 height 22
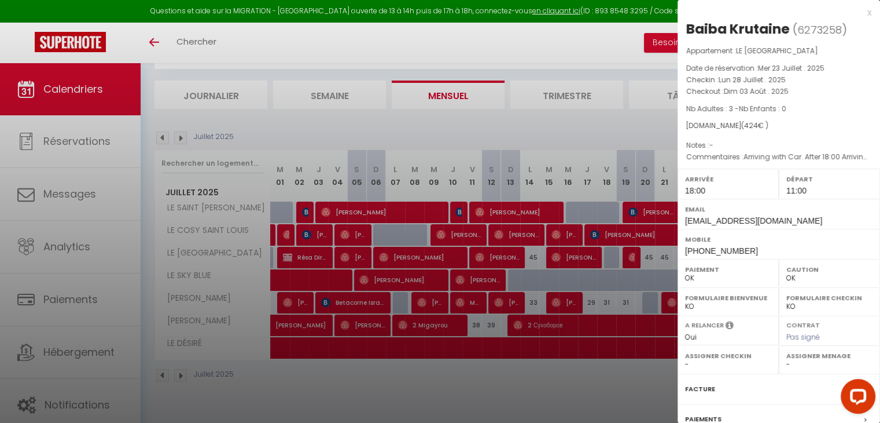
click at [608, 124] on div at bounding box center [440, 211] width 880 height 423
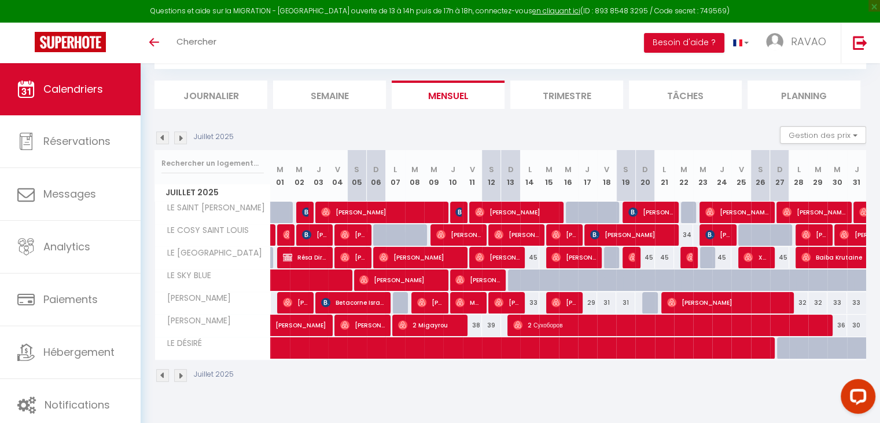
click at [178, 140] on img at bounding box center [180, 137] width 13 height 13
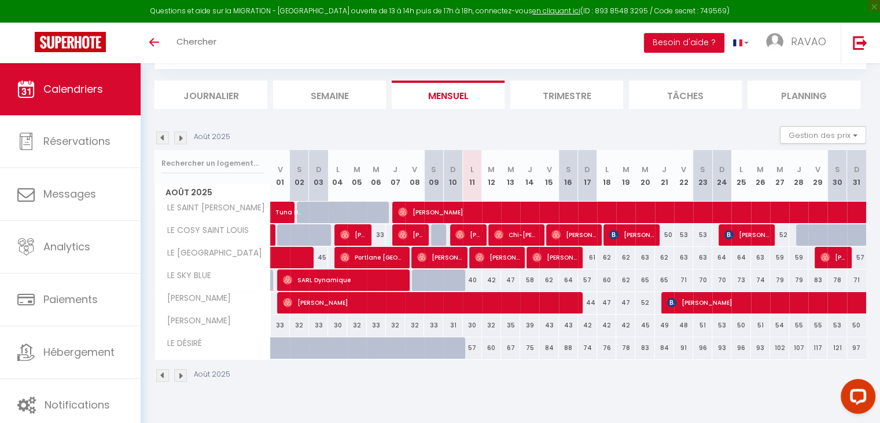
click at [160, 136] on img at bounding box center [162, 137] width 13 height 13
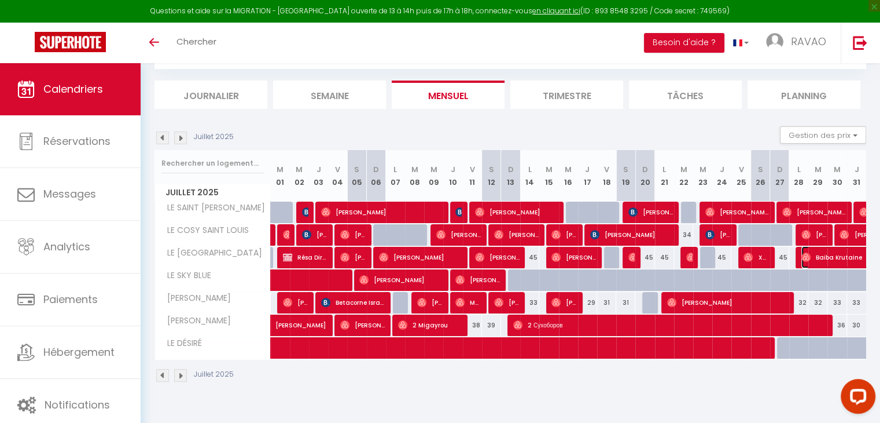
click at [823, 255] on span "Baiba Krutaine" at bounding box center [882, 257] width 160 height 22
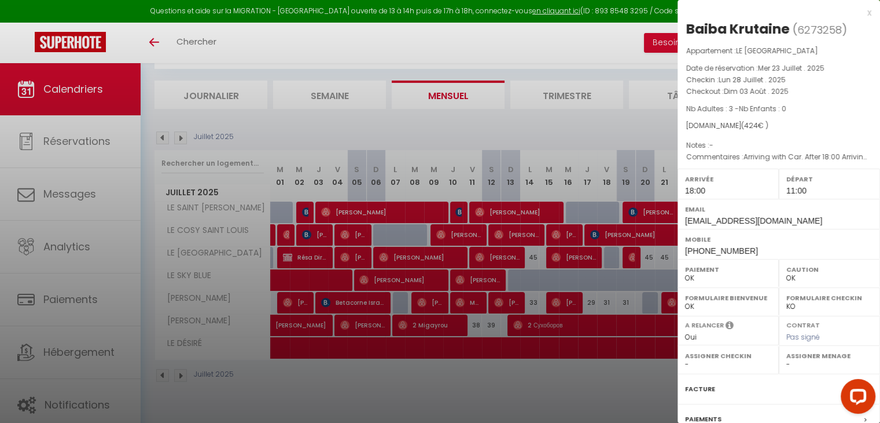
click at [613, 115] on div at bounding box center [440, 211] width 880 height 423
